Goal: Navigation & Orientation: Find specific page/section

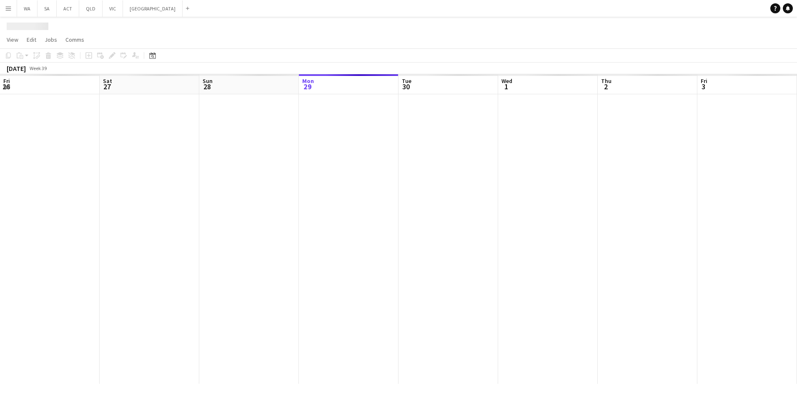
scroll to position [0, 199]
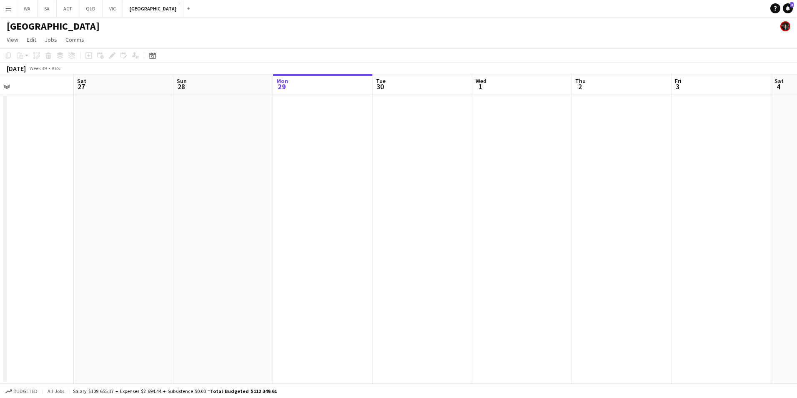
drag, startPoint x: 385, startPoint y: 200, endPoint x: 658, endPoint y: 173, distance: 274.8
click at [306, 18] on app-calendar-viewport "Wed 24 Thu 25 Fri 26 Sat 27 Sun 28 Mon 29 Tue 30 Wed 1 Thu 2 Fri 3 Sat 4 Sun 5 …" at bounding box center [398, 228] width 797 height 309
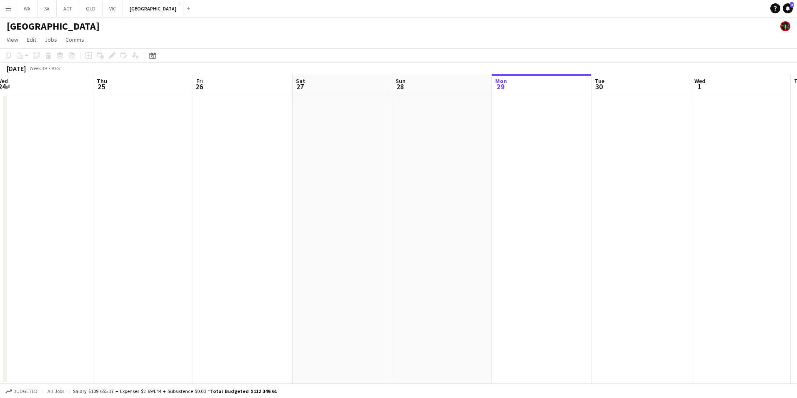
drag, startPoint x: 246, startPoint y: 251, endPoint x: 365, endPoint y: 214, distance: 124.5
click at [306, 18] on app-calendar-viewport "Mon 22 Tue 23 Wed 24 Thu 25 Fri 26 Sat 27 Sun 28 Mon 29 Tue 30 Wed 1 Thu 2 Fri …" at bounding box center [398, 228] width 797 height 309
click at [137, 7] on button "NSW Close" at bounding box center [153, 8] width 60 height 16
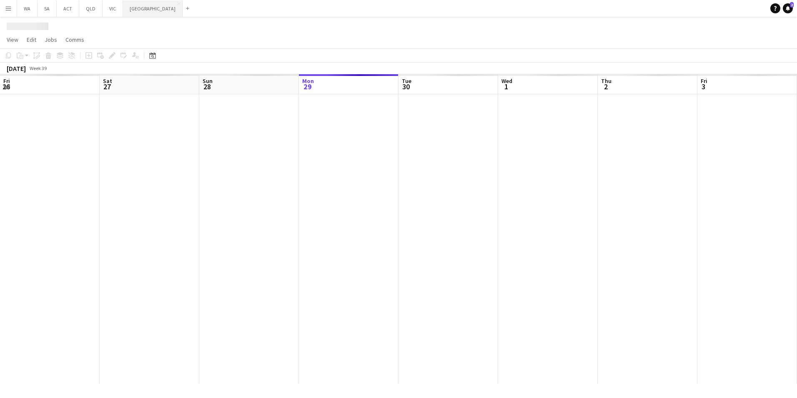
scroll to position [0, 199]
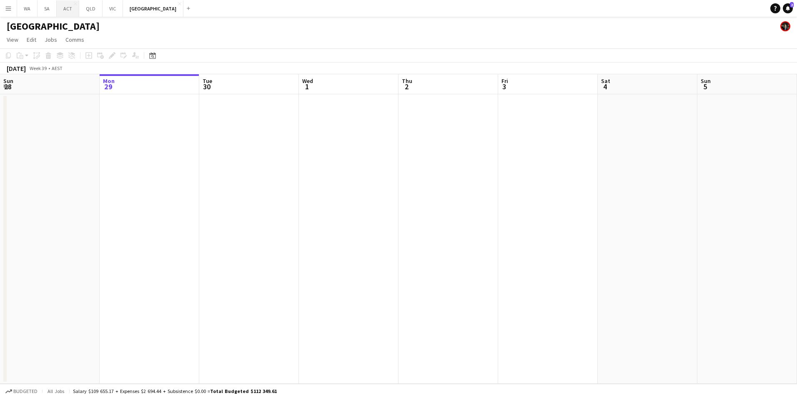
click at [64, 6] on button "ACT Close" at bounding box center [68, 8] width 23 height 16
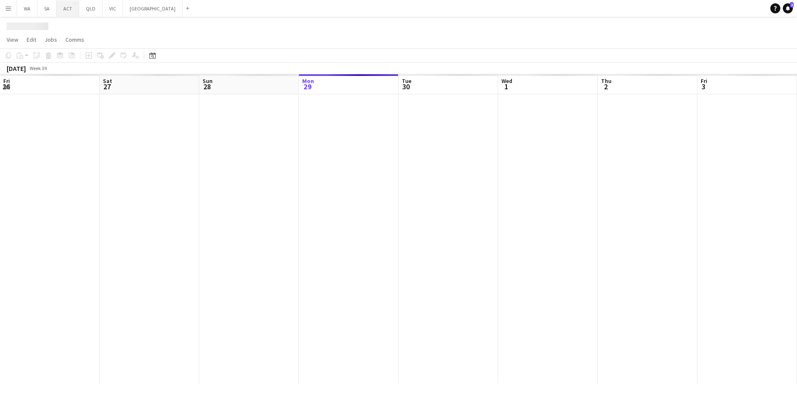
scroll to position [0, 199]
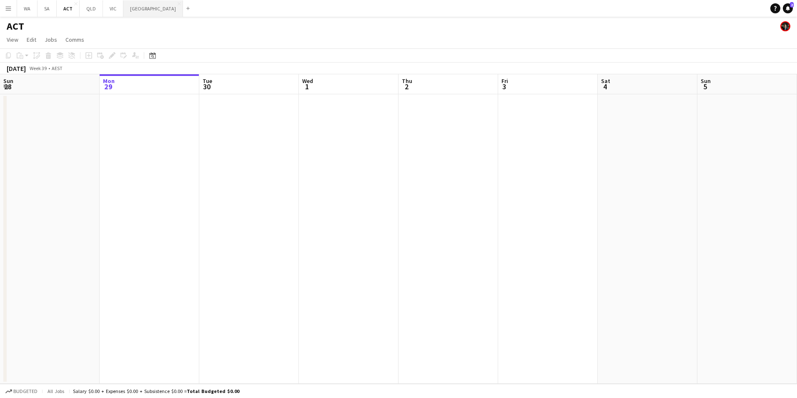
click at [129, 10] on button "NSW Close" at bounding box center [153, 8] width 60 height 16
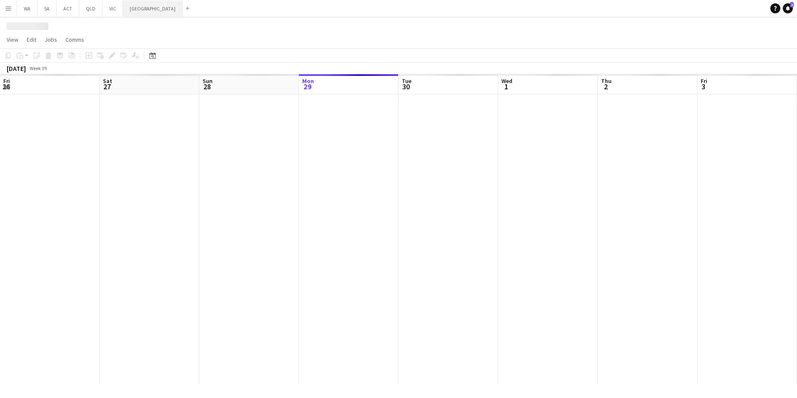
scroll to position [0, 199]
